Goal: Register for event/course

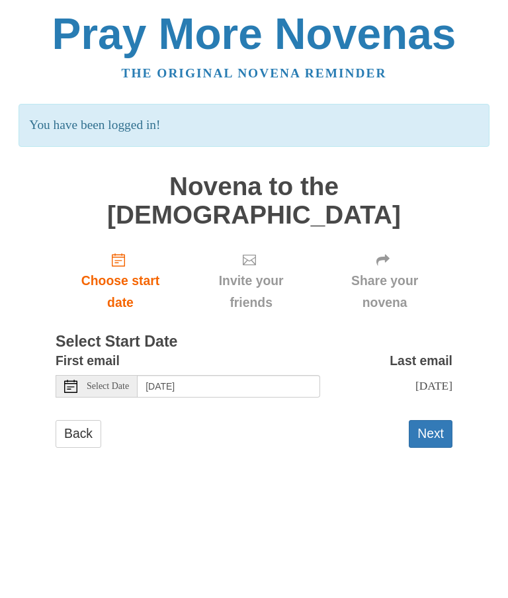
click at [131, 270] on span "Choose start date" at bounding box center [120, 292] width 103 height 44
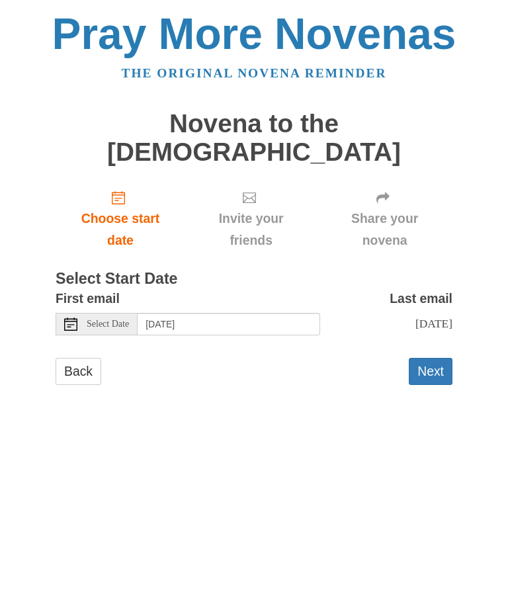
click at [128, 320] on span "Select Date" at bounding box center [108, 324] width 42 height 9
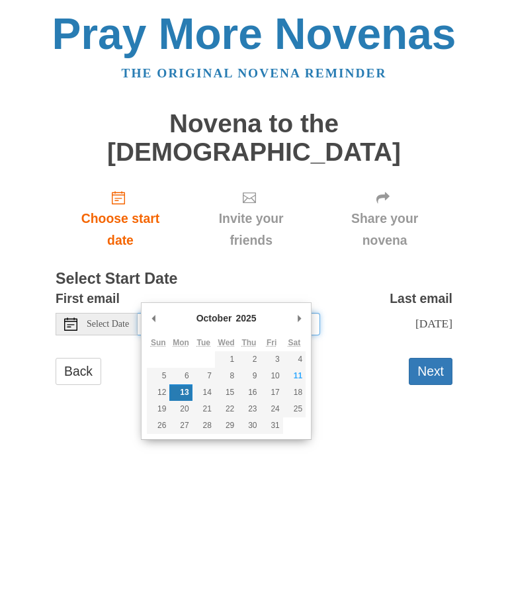
type input "Friday, October 10th"
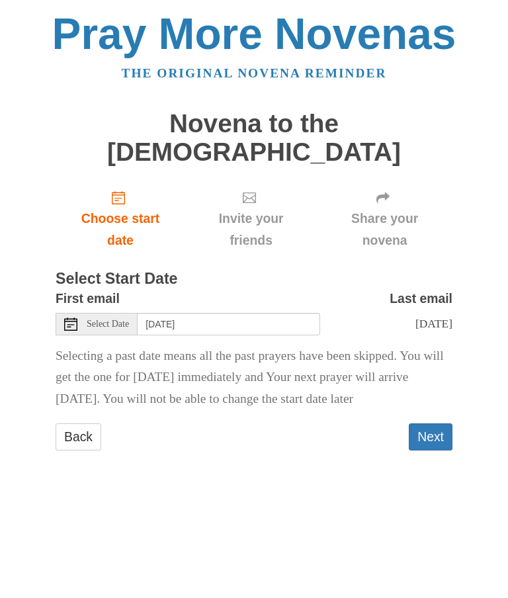
click at [434, 424] on button "Next" at bounding box center [431, 437] width 44 height 27
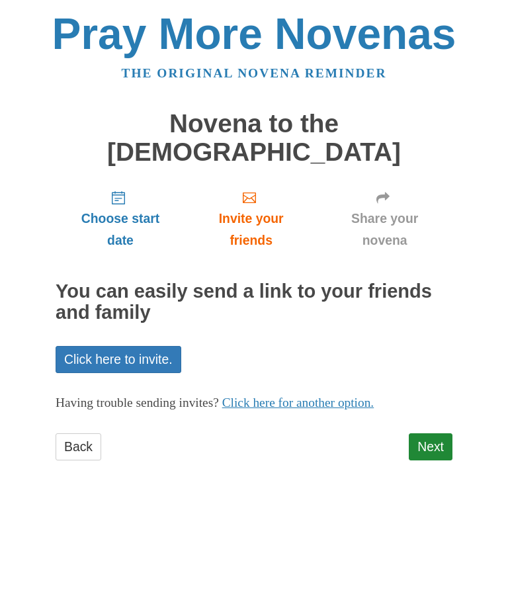
click at [437, 434] on link "Next" at bounding box center [431, 447] width 44 height 27
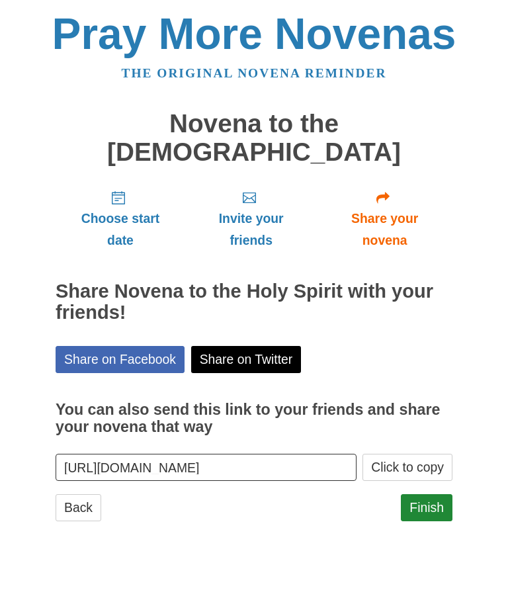
click at [424, 494] on link "Finish" at bounding box center [427, 507] width 52 height 27
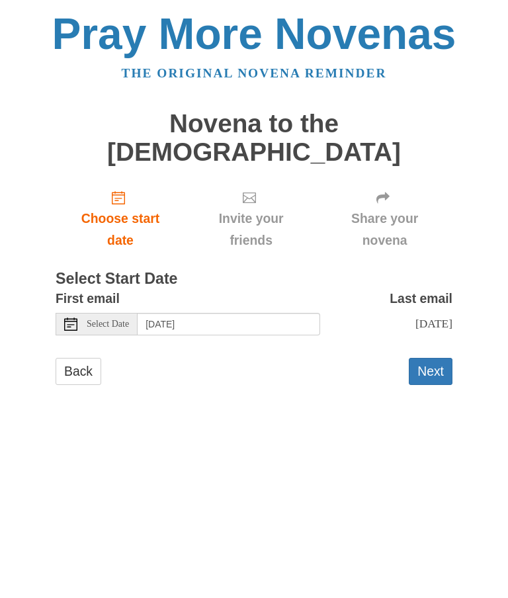
click at [436, 358] on button "Next" at bounding box center [431, 371] width 44 height 27
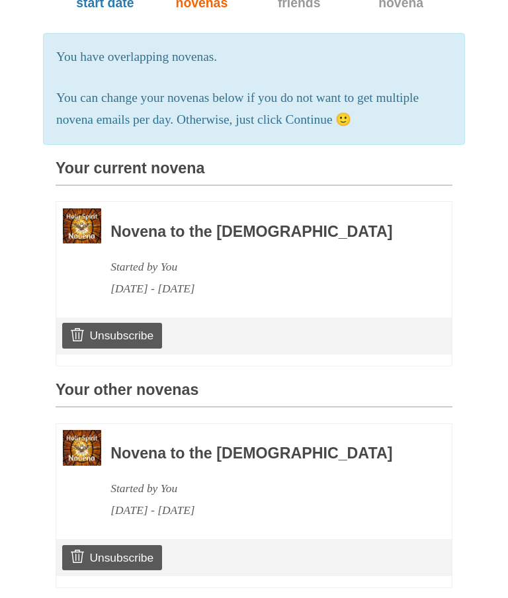
scroll to position [238, 0]
